Goal: Navigation & Orientation: Find specific page/section

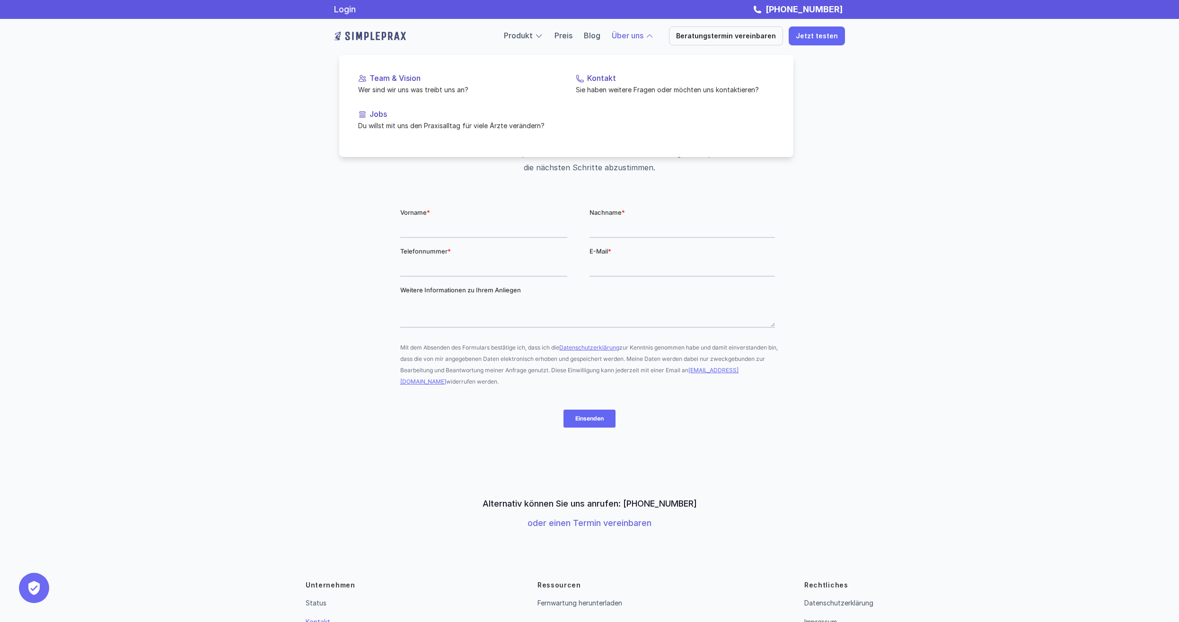
click at [654, 32] on div at bounding box center [649, 36] width 9 height 9
click at [380, 75] on p "Team & Vision" at bounding box center [463, 78] width 187 height 9
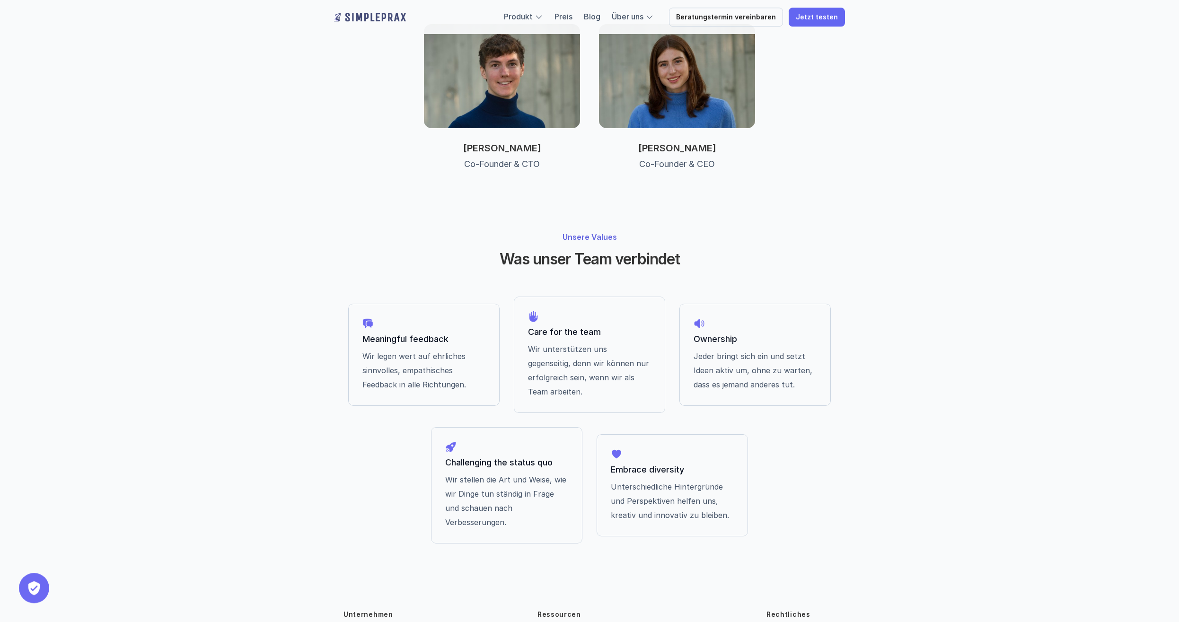
scroll to position [572, 0]
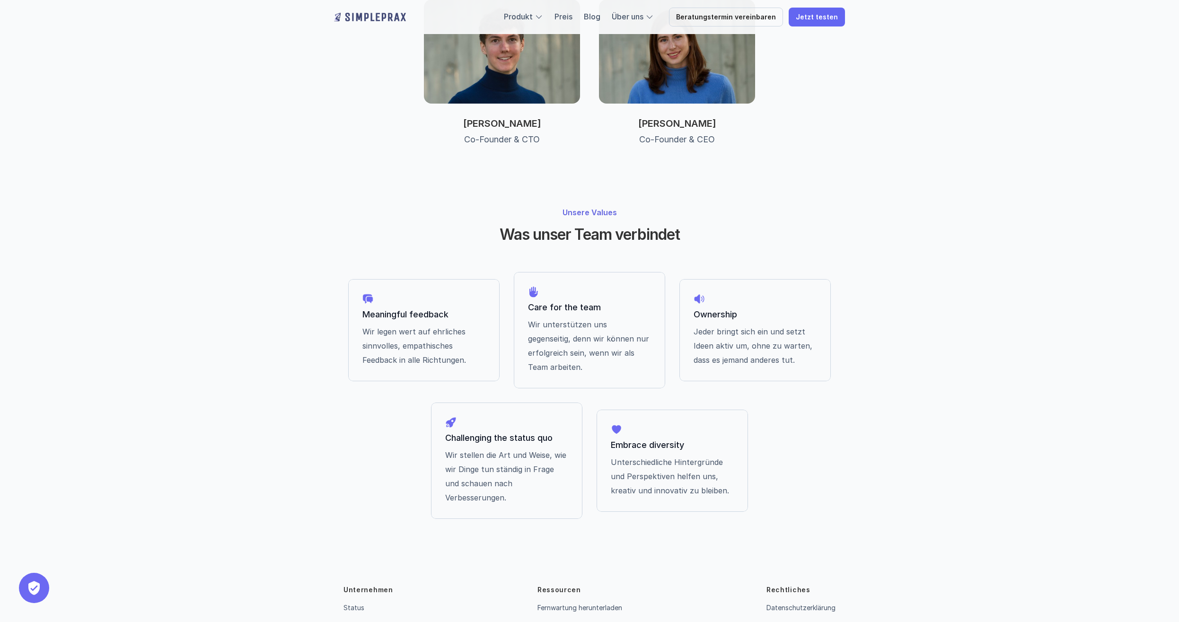
click at [359, 622] on link "Kontakt" at bounding box center [355, 627] width 25 height 8
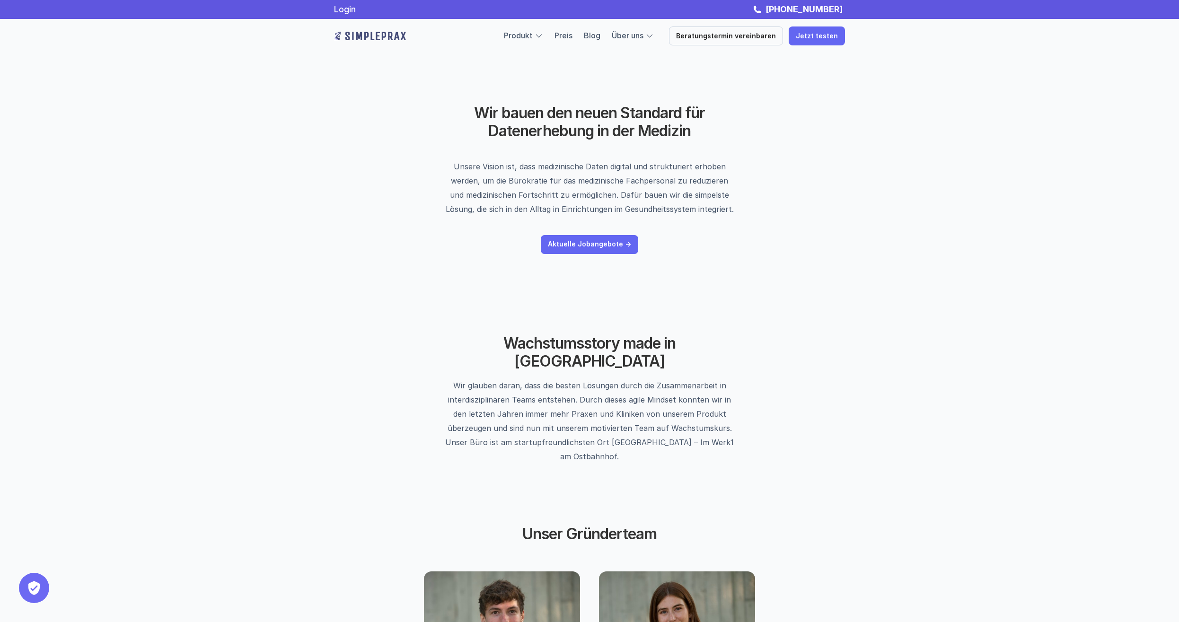
scroll to position [56, 0]
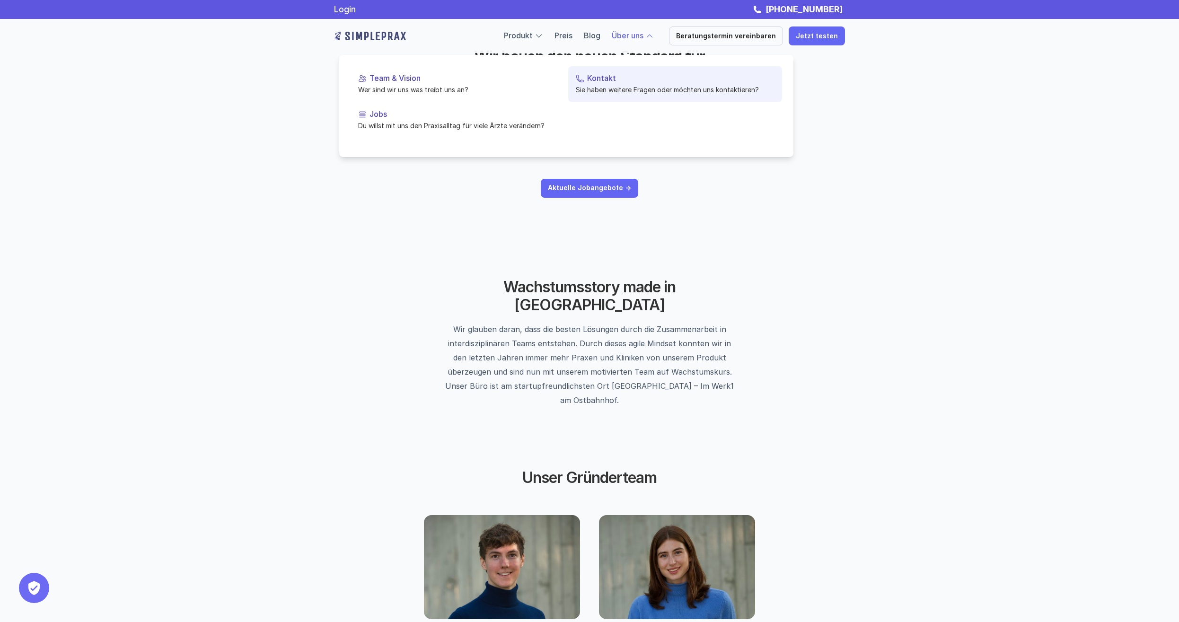
click at [590, 81] on p "Kontakt" at bounding box center [680, 78] width 187 height 9
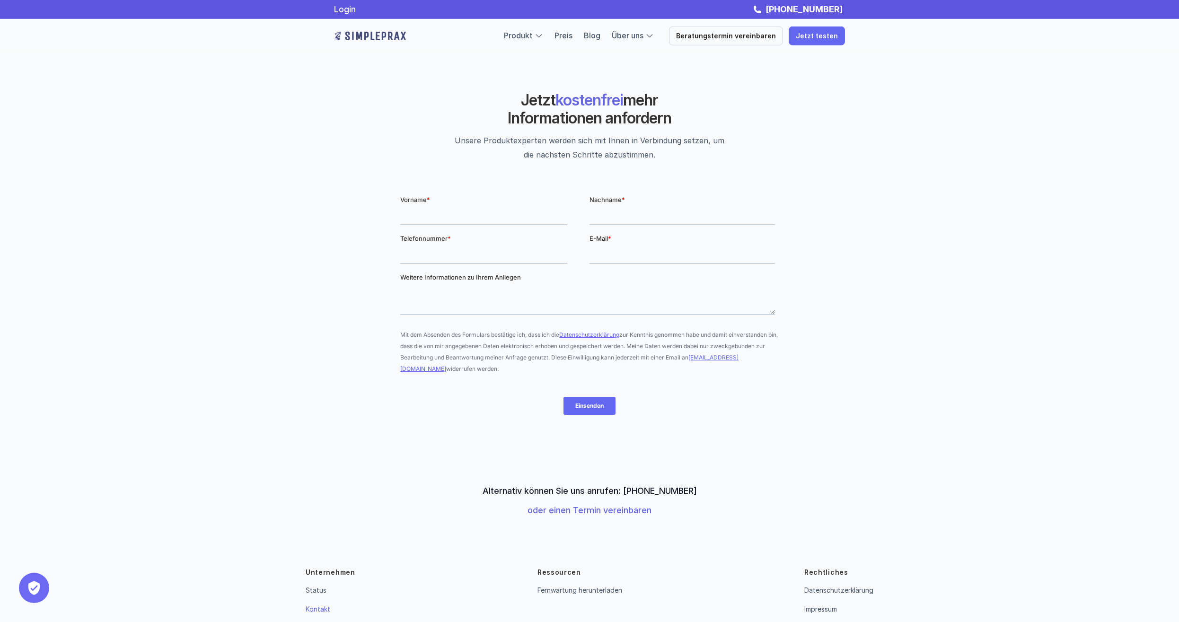
scroll to position [8, 0]
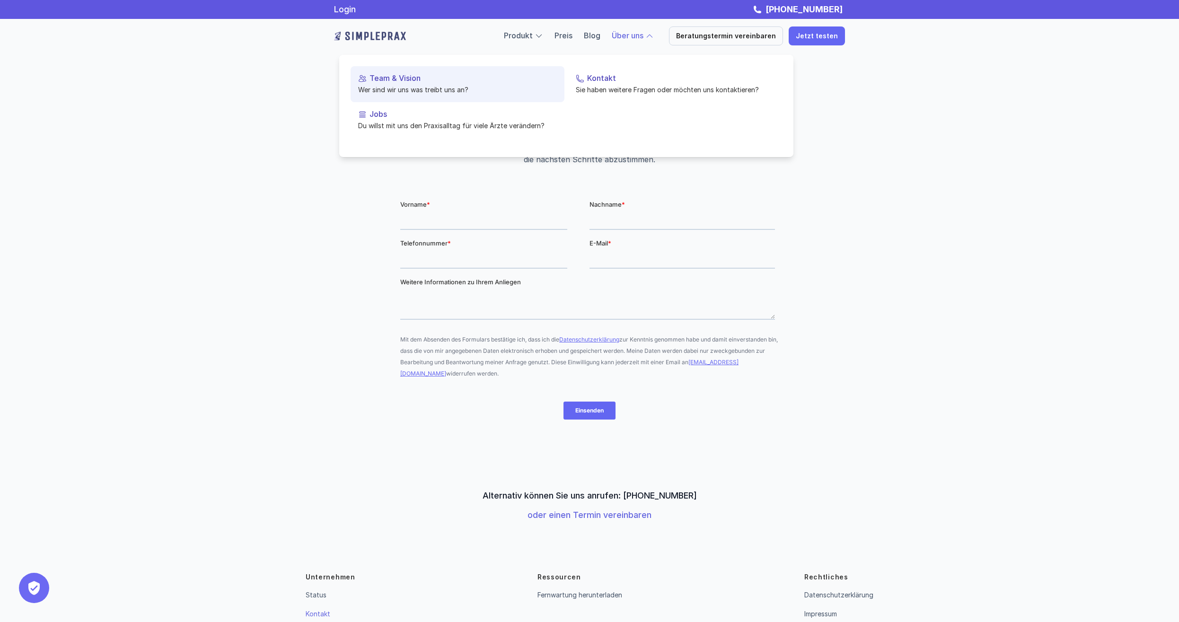
click at [390, 82] on p "Team & Vision" at bounding box center [463, 78] width 187 height 9
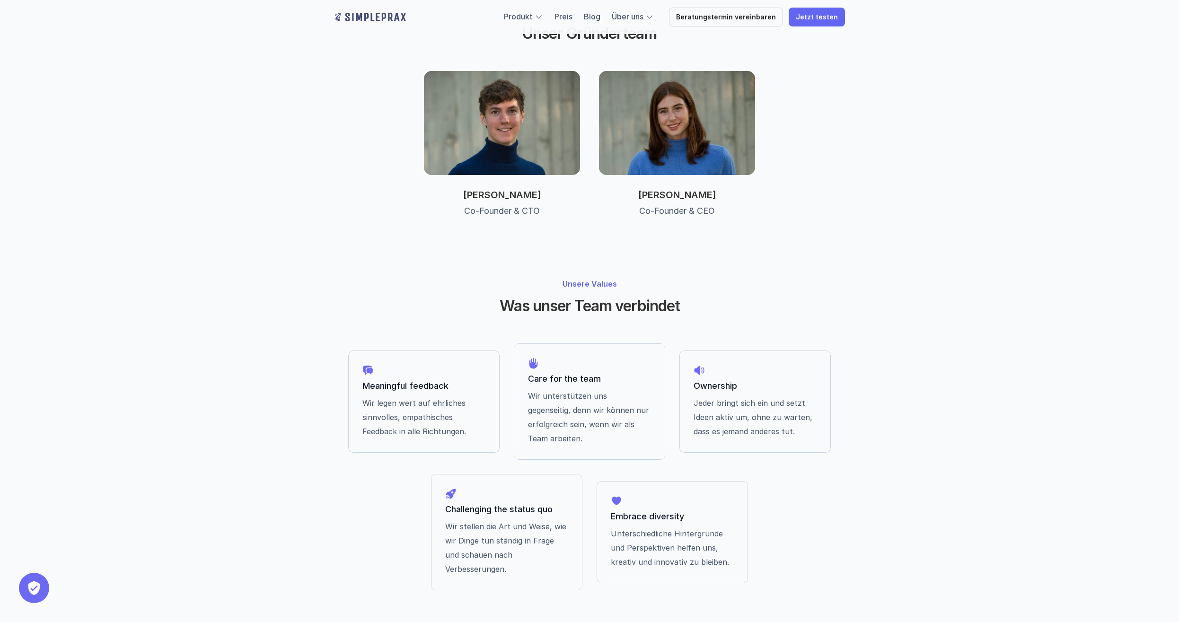
scroll to position [572, 0]
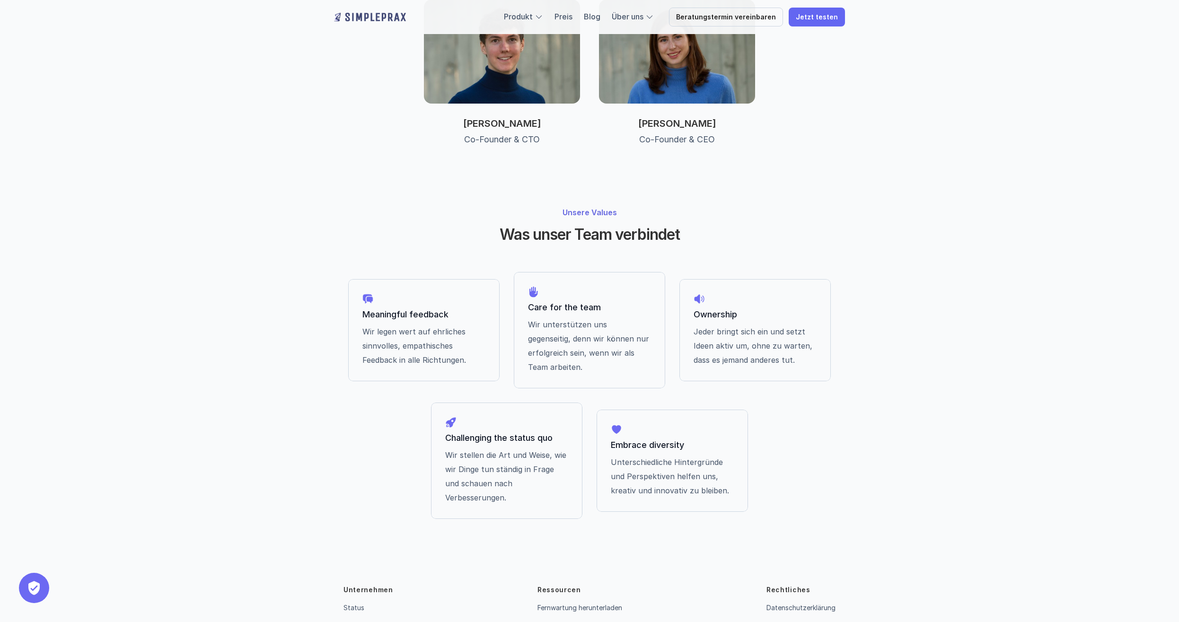
click at [774, 622] on link "Impressum" at bounding box center [782, 627] width 33 height 8
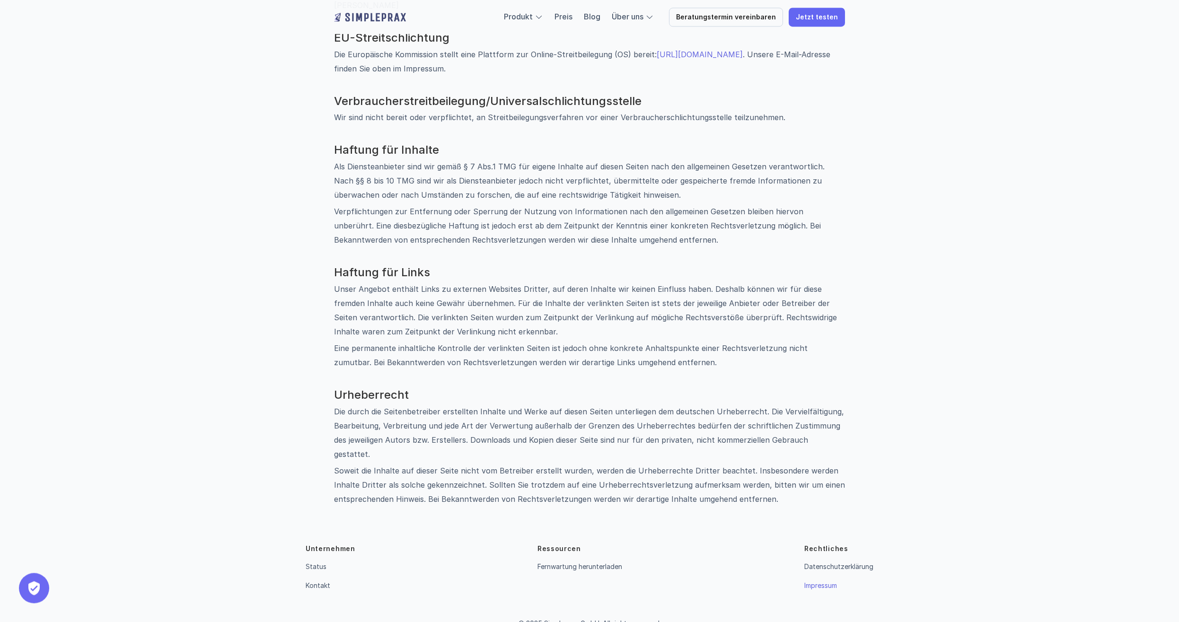
scroll to position [391, 0]
